Goal: Navigation & Orientation: Find specific page/section

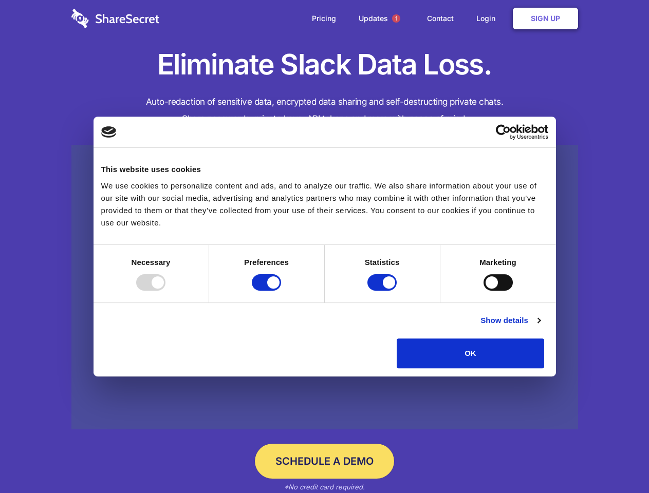
click at [165, 291] on div at bounding box center [150, 282] width 29 height 16
click at [281, 291] on input "Preferences" at bounding box center [266, 282] width 29 height 16
checkbox input "false"
click at [383, 291] on input "Statistics" at bounding box center [381, 282] width 29 height 16
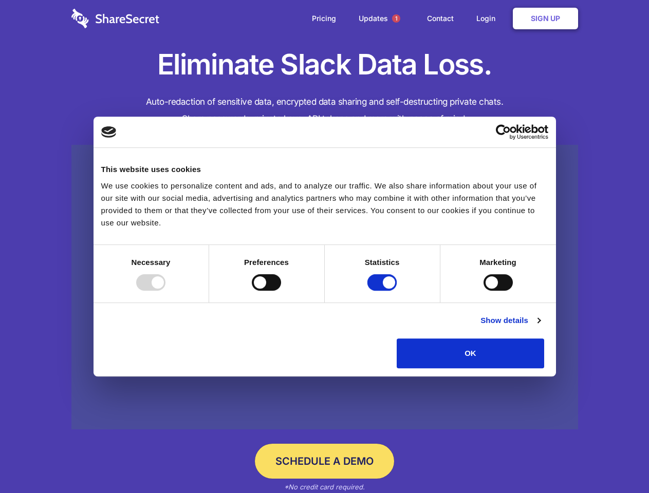
checkbox input "false"
click at [483, 291] on input "Marketing" at bounding box center [497, 282] width 29 height 16
checkbox input "true"
click at [540, 327] on link "Show details" at bounding box center [510, 320] width 60 height 12
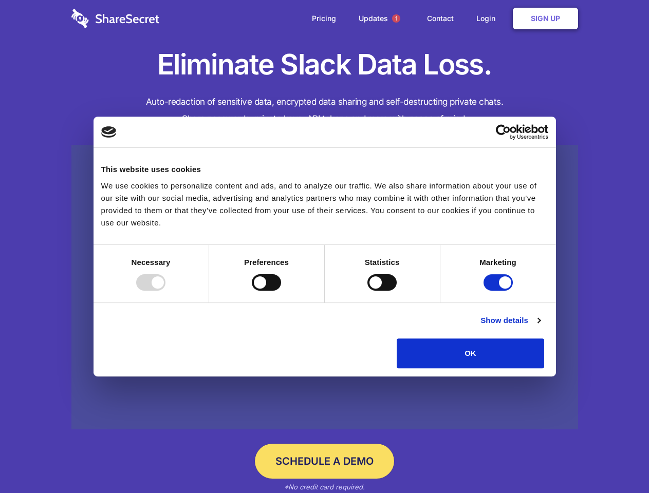
click at [0, 0] on li "Necessary 7 Necessary cookies help make a website usable by enabling basic func…" at bounding box center [0, 0] width 0 height 0
click at [396, 18] on span "1" at bounding box center [396, 18] width 8 height 8
